Goal: Transaction & Acquisition: Purchase product/service

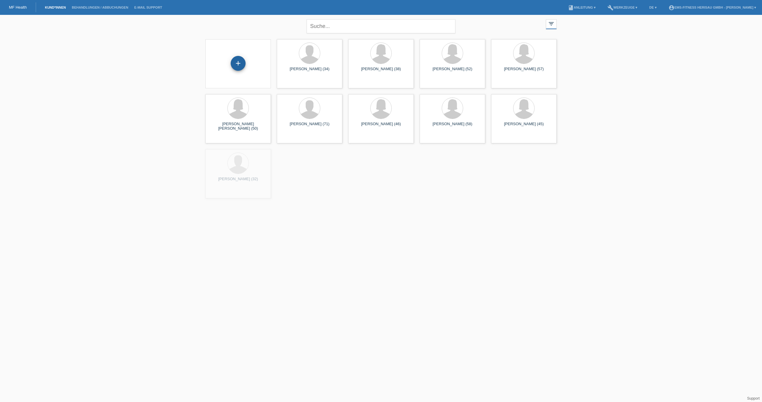
click at [241, 68] on div "+" at bounding box center [238, 63] width 15 height 15
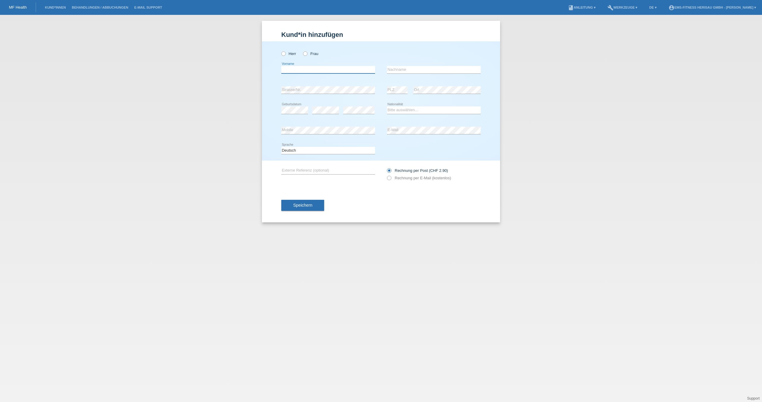
click at [316, 68] on input "text" at bounding box center [328, 69] width 94 height 7
type input "Julie"
type input "Baur"
select select "CH"
click at [290, 202] on button "Speichern" at bounding box center [302, 205] width 43 height 11
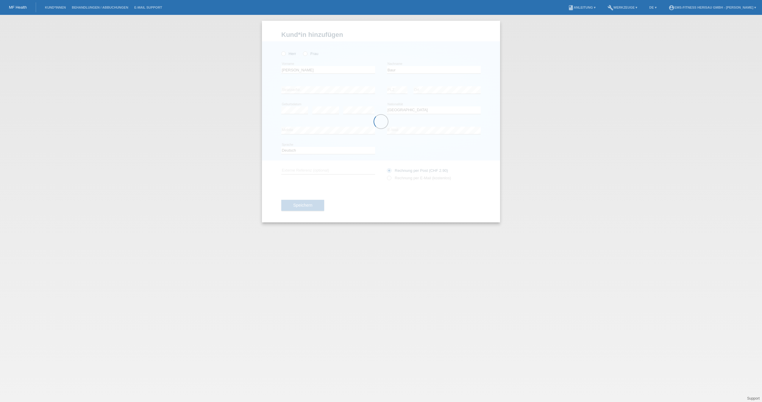
click at [322, 54] on div at bounding box center [381, 122] width 238 height 202
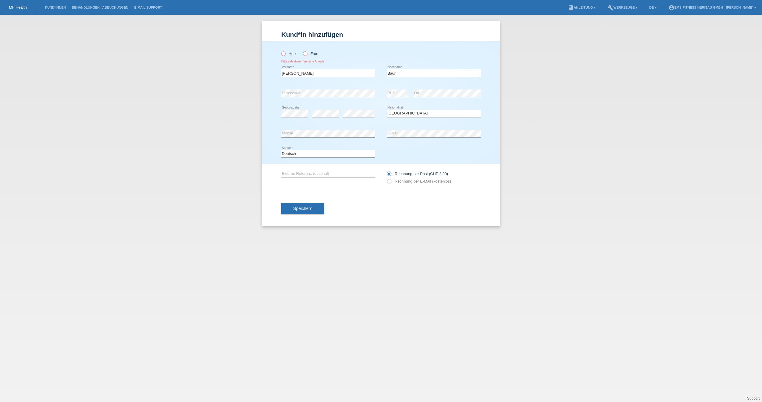
click at [302, 51] on icon at bounding box center [302, 51] width 0 height 0
click at [307, 55] on input "Frau" at bounding box center [305, 53] width 4 height 4
radio input "true"
click at [313, 211] on button "Speichern" at bounding box center [302, 208] width 43 height 11
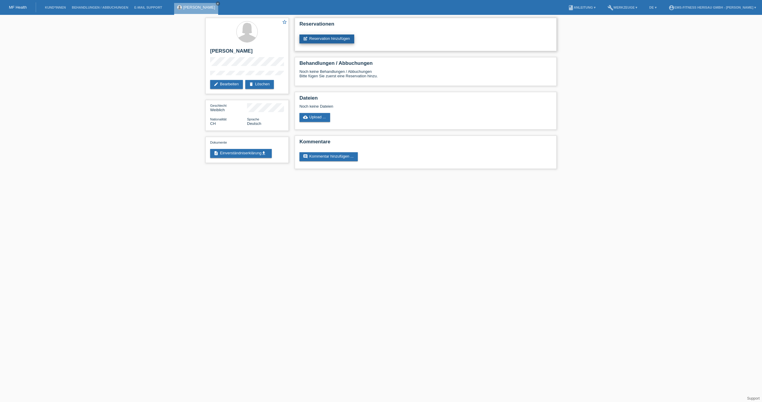
click at [310, 39] on link "post_add Reservation hinzufügen" at bounding box center [326, 39] width 55 height 9
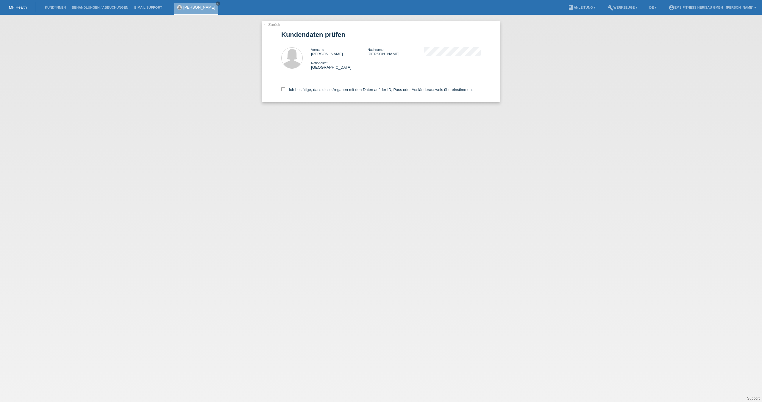
click at [282, 92] on div "Ich bestätige, dass diese Angaben mit den Daten auf der ID, Pass oder Ausländer…" at bounding box center [380, 89] width 199 height 26
click at [283, 89] on icon at bounding box center [283, 89] width 4 height 4
click at [283, 89] on input "Ich bestätige, dass diese Angaben mit den Daten auf der ID, Pass oder Ausländer…" at bounding box center [283, 89] width 4 height 4
checkbox input "true"
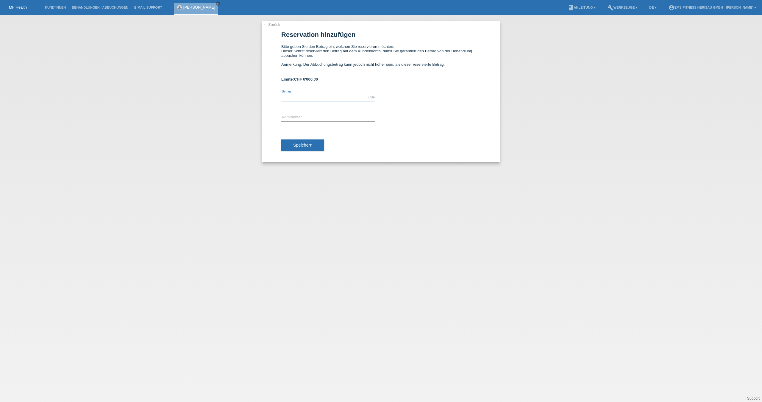
click at [298, 99] on input "text" at bounding box center [328, 97] width 94 height 7
type input "2297.00"
click at [320, 121] on input "text" at bounding box center [328, 117] width 94 height 7
type input "EMS Jahres Abo"
click at [311, 149] on button "Speichern" at bounding box center [302, 145] width 43 height 11
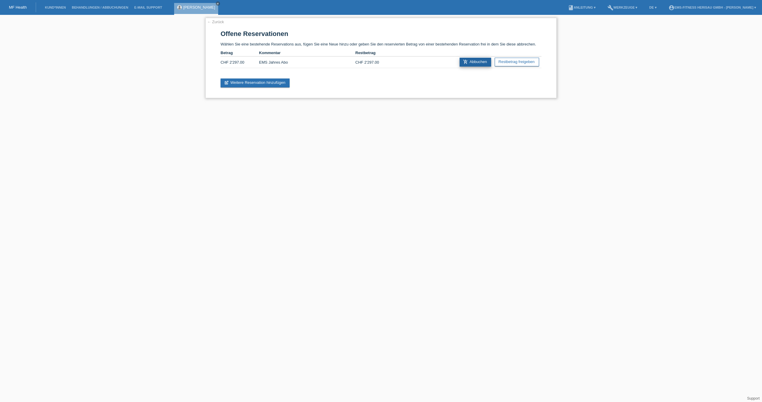
click at [473, 63] on link "add_shopping_cart Abbuchen" at bounding box center [475, 62] width 32 height 9
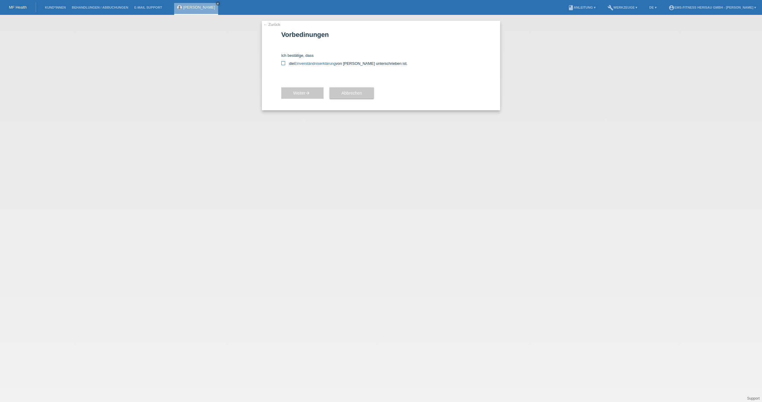
click at [282, 62] on icon at bounding box center [283, 63] width 4 height 4
click at [282, 62] on input "die Einverständniserklärung von der Kundin unterschrieben ist." at bounding box center [283, 63] width 4 height 4
checkbox input "true"
click at [295, 90] on button "Weiter arrow_forward" at bounding box center [302, 92] width 42 height 11
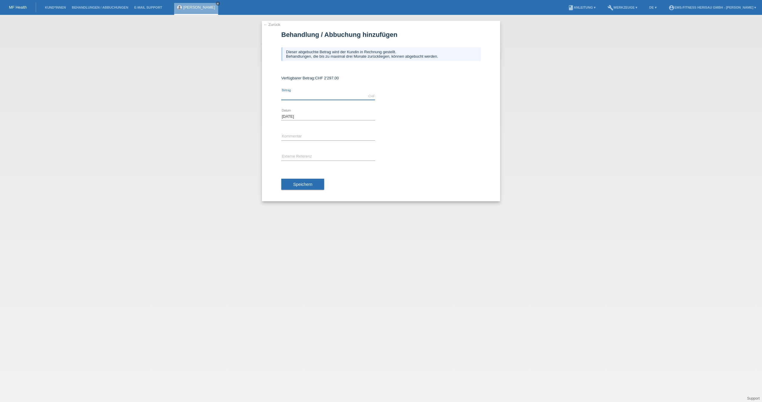
click at [298, 99] on input "text" at bounding box center [328, 96] width 94 height 7
type input "2297.00"
click at [306, 133] on input "text" at bounding box center [328, 136] width 94 height 7
type input "EMS Jahres Abo"
click at [316, 157] on input "text" at bounding box center [328, 156] width 94 height 7
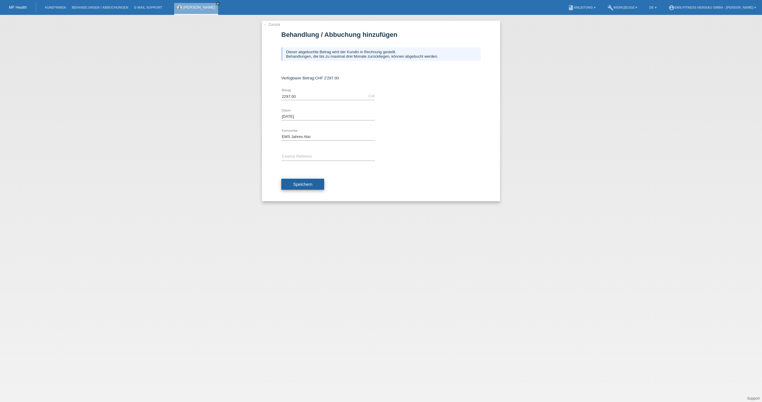
click at [297, 188] on button "Speichern" at bounding box center [302, 184] width 43 height 11
